Goal: Transaction & Acquisition: Purchase product/service

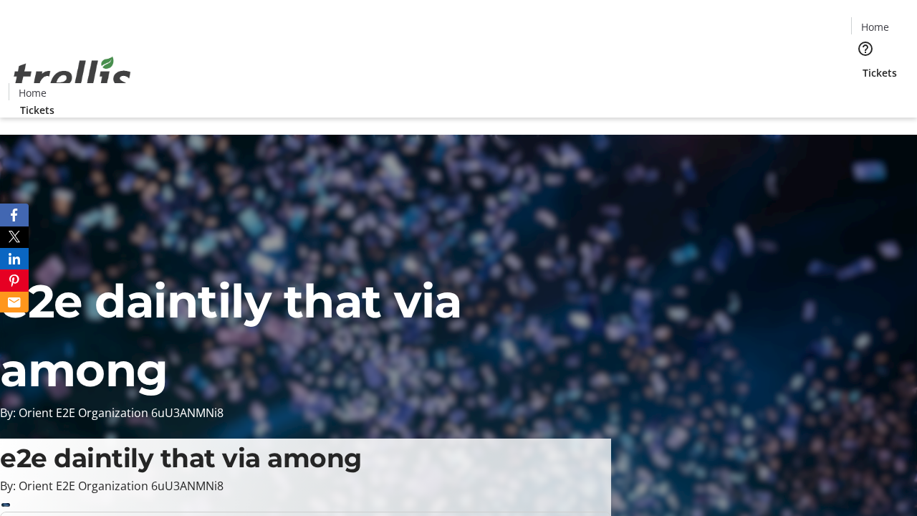
click at [862, 65] on span "Tickets" at bounding box center [879, 72] width 34 height 15
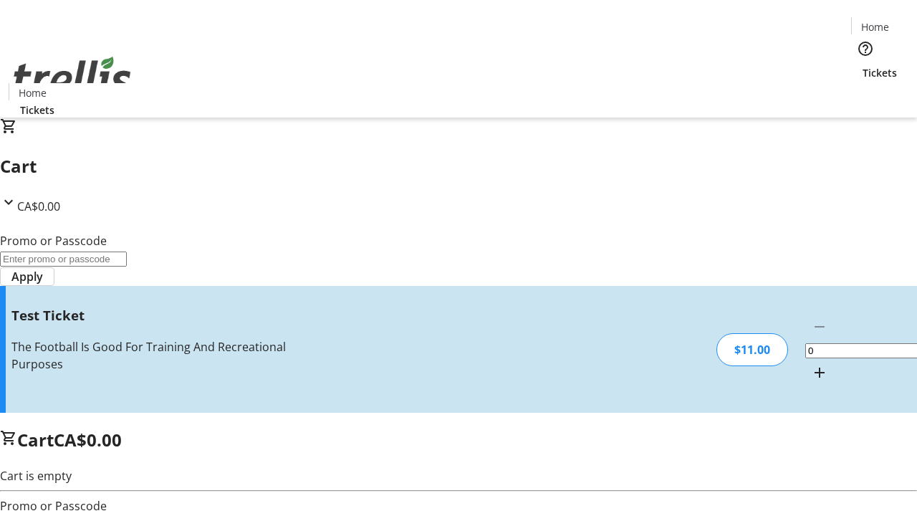
click at [811, 364] on mat-icon "Increment by one" at bounding box center [819, 372] width 17 height 17
type input "1"
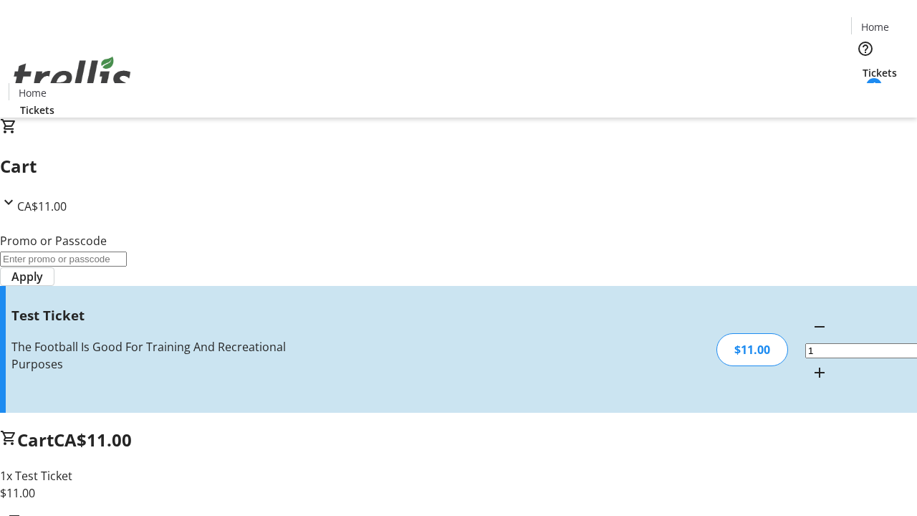
type input "UNLOCK"
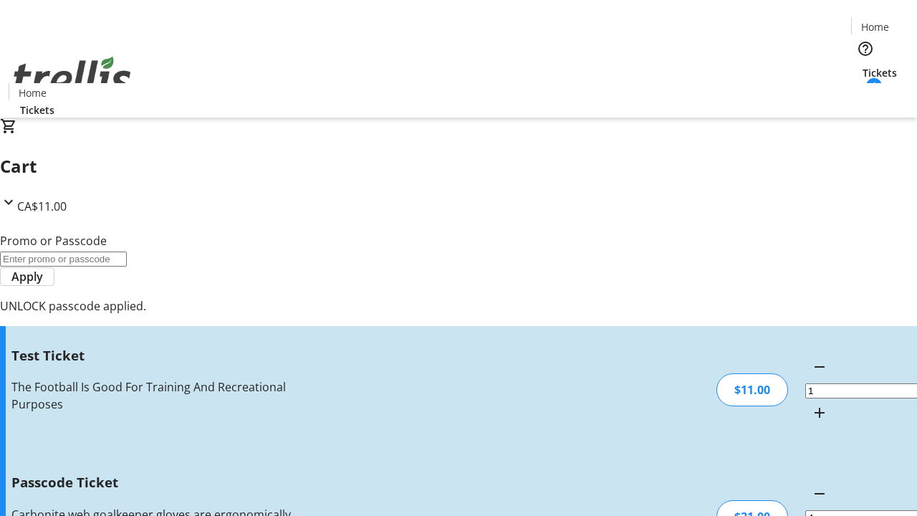
type input "5"
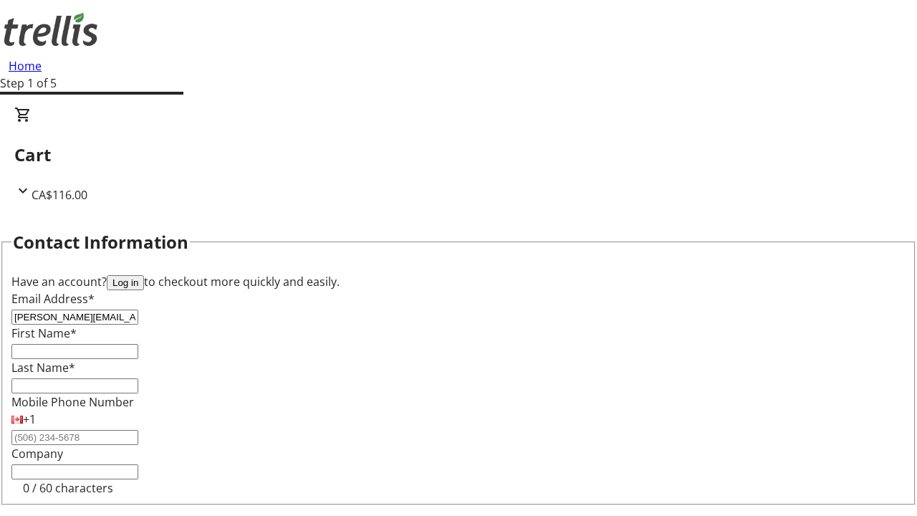
type input "[PERSON_NAME][EMAIL_ADDRESS][DOMAIN_NAME]"
type input "[PERSON_NAME]"
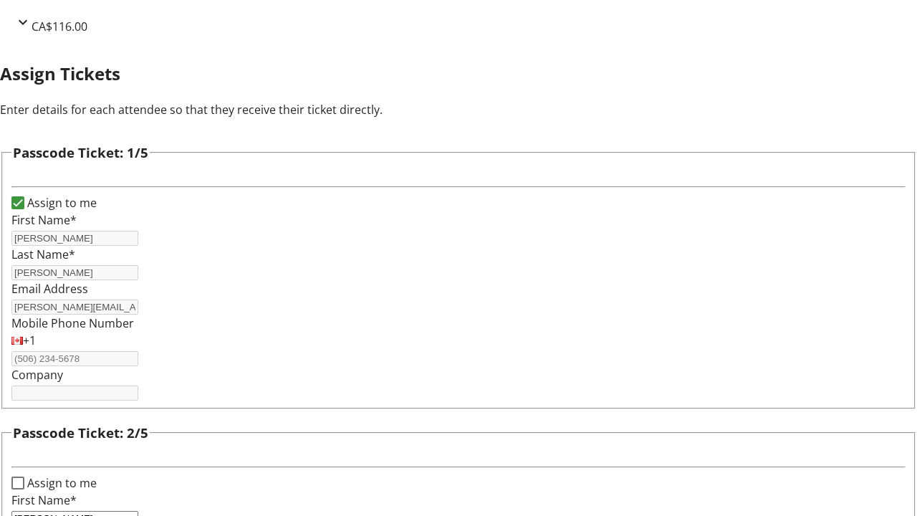
type input "[PERSON_NAME]"
type input "Grant"
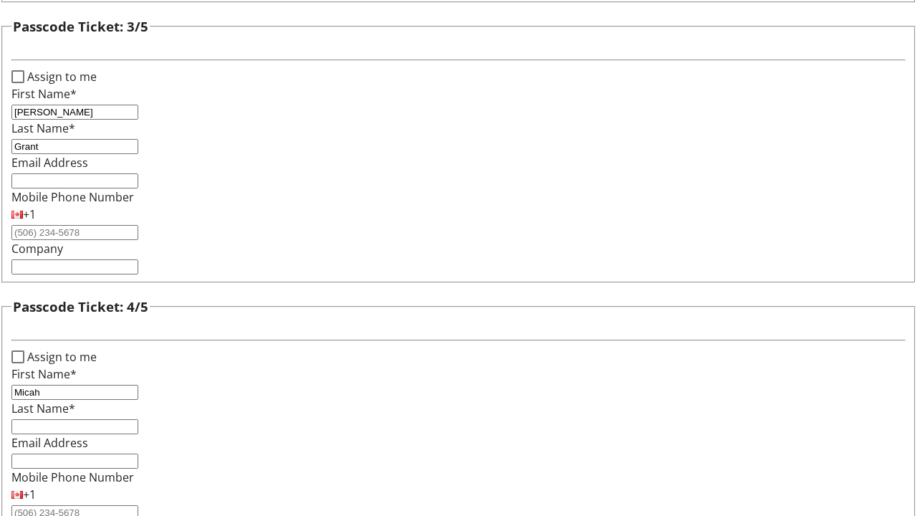
type input "Micah"
type input "[PERSON_NAME]"
checkbox input "true"
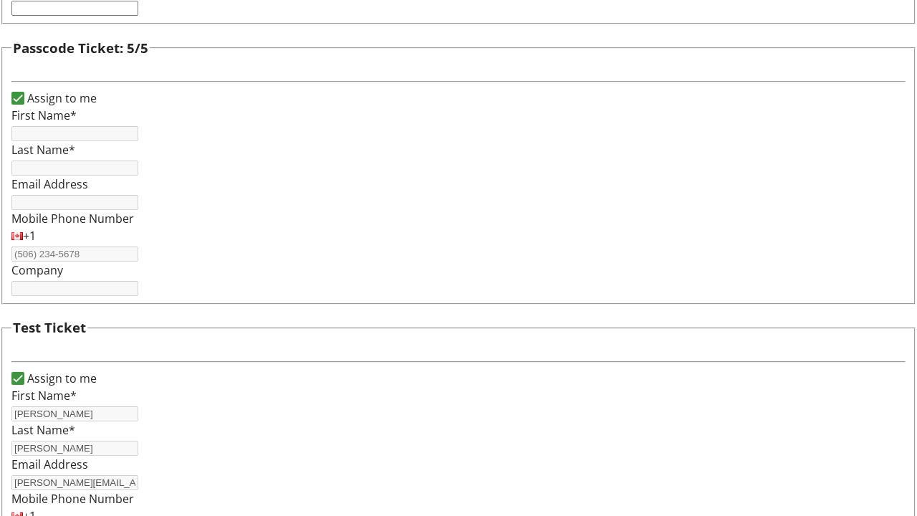
type input "[PERSON_NAME]"
type input "[PERSON_NAME][EMAIL_ADDRESS][DOMAIN_NAME]"
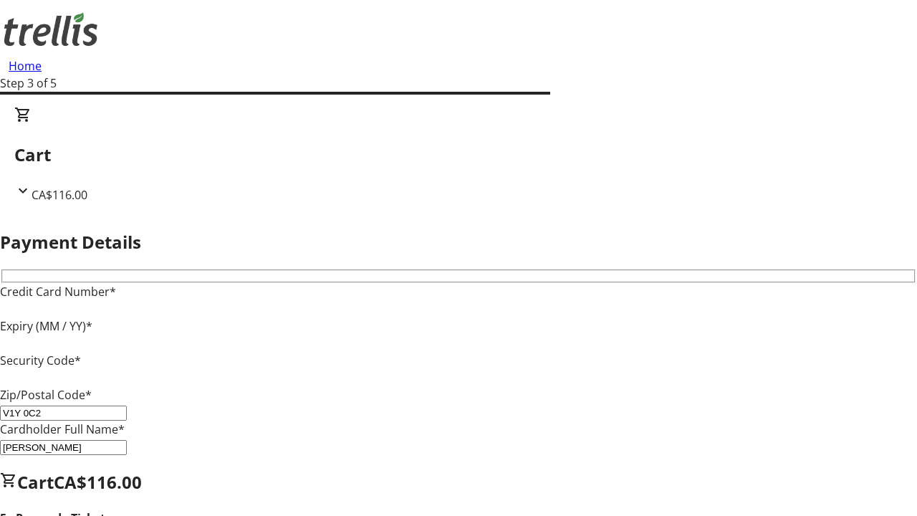
type input "V1Y 0C2"
